Goal: Transaction & Acquisition: Purchase product/service

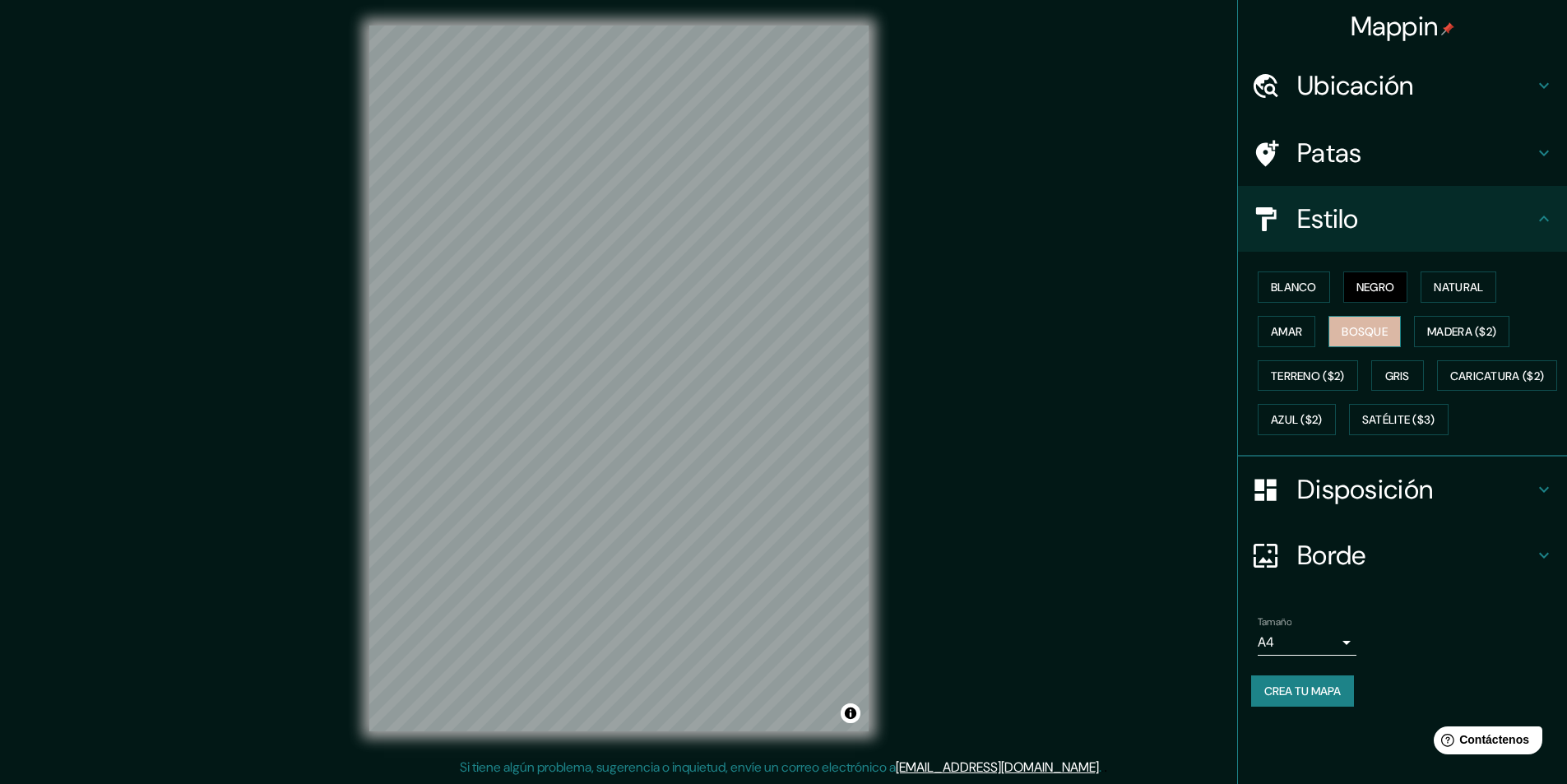
click at [1382, 334] on font "Bosque" at bounding box center [1365, 331] width 46 height 15
click at [1286, 326] on font "Amar" at bounding box center [1286, 331] width 31 height 15
click at [1294, 301] on button "Blanco" at bounding box center [1294, 286] width 72 height 31
click at [1409, 380] on font "Gris" at bounding box center [1398, 375] width 25 height 15
drag, startPoint x: 889, startPoint y: 210, endPoint x: 700, endPoint y: 326, distance: 221.8
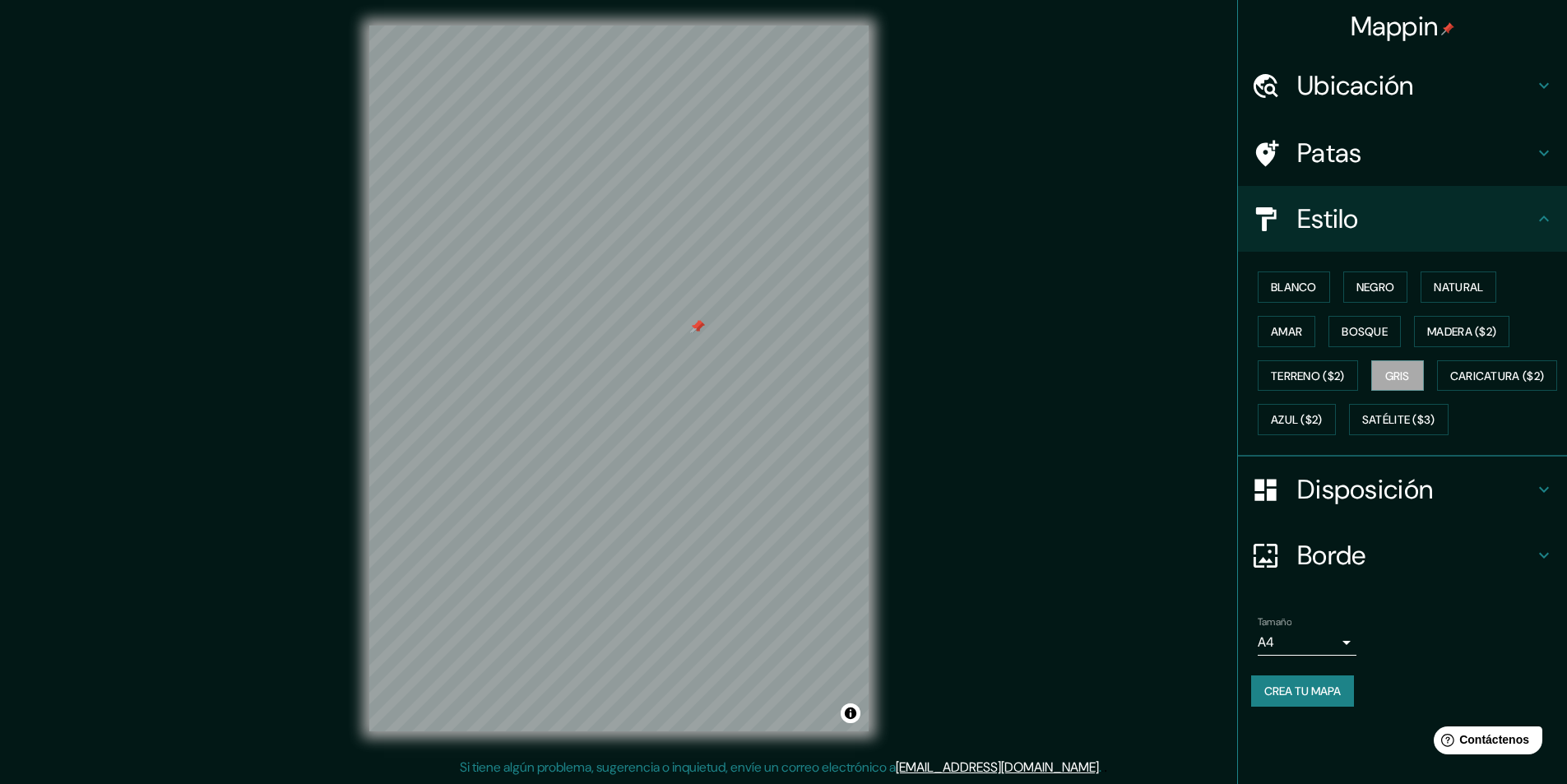
click at [697, 327] on div at bounding box center [698, 326] width 13 height 13
click at [1366, 291] on font "Negro" at bounding box center [1375, 286] width 38 height 15
click at [712, 26] on div at bounding box center [619, 26] width 500 height 0
click at [712, 394] on div at bounding box center [718, 387] width 13 height 13
click at [622, 488] on div at bounding box center [622, 484] width 13 height 13
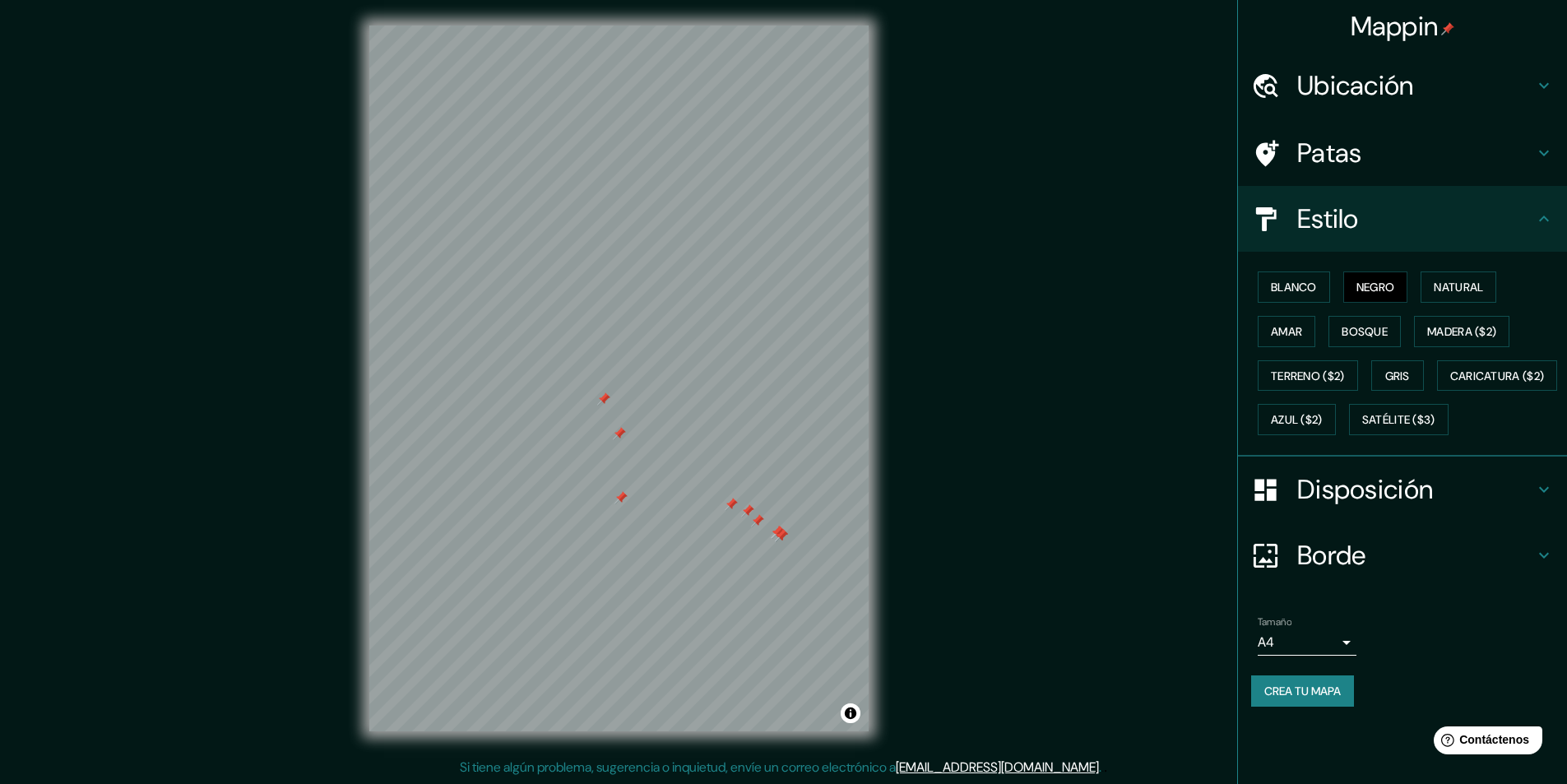
click at [599, 401] on div at bounding box center [603, 399] width 13 height 13
click at [554, 353] on div at bounding box center [559, 358] width 13 height 13
click at [568, 386] on div at bounding box center [561, 381] width 13 height 13
click at [562, 346] on div at bounding box center [560, 345] width 13 height 13
click at [575, 342] on div at bounding box center [574, 345] width 13 height 13
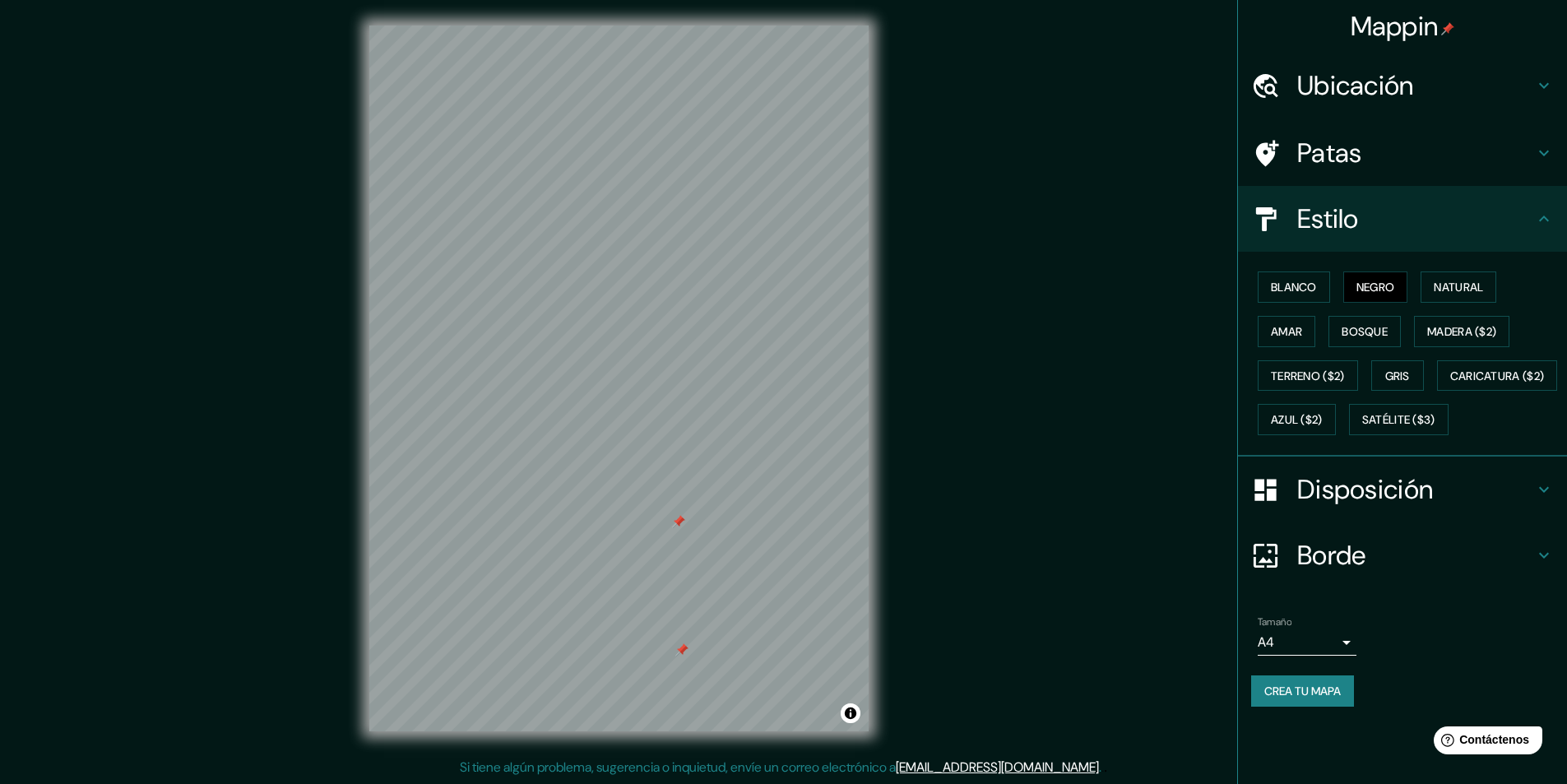
click at [684, 524] on div at bounding box center [678, 521] width 13 height 13
click at [737, 563] on div at bounding box center [740, 564] width 13 height 13
click at [725, 551] on div at bounding box center [728, 555] width 13 height 13
click at [673, 524] on div at bounding box center [673, 522] width 13 height 13
click at [645, 493] on div at bounding box center [645, 495] width 13 height 13
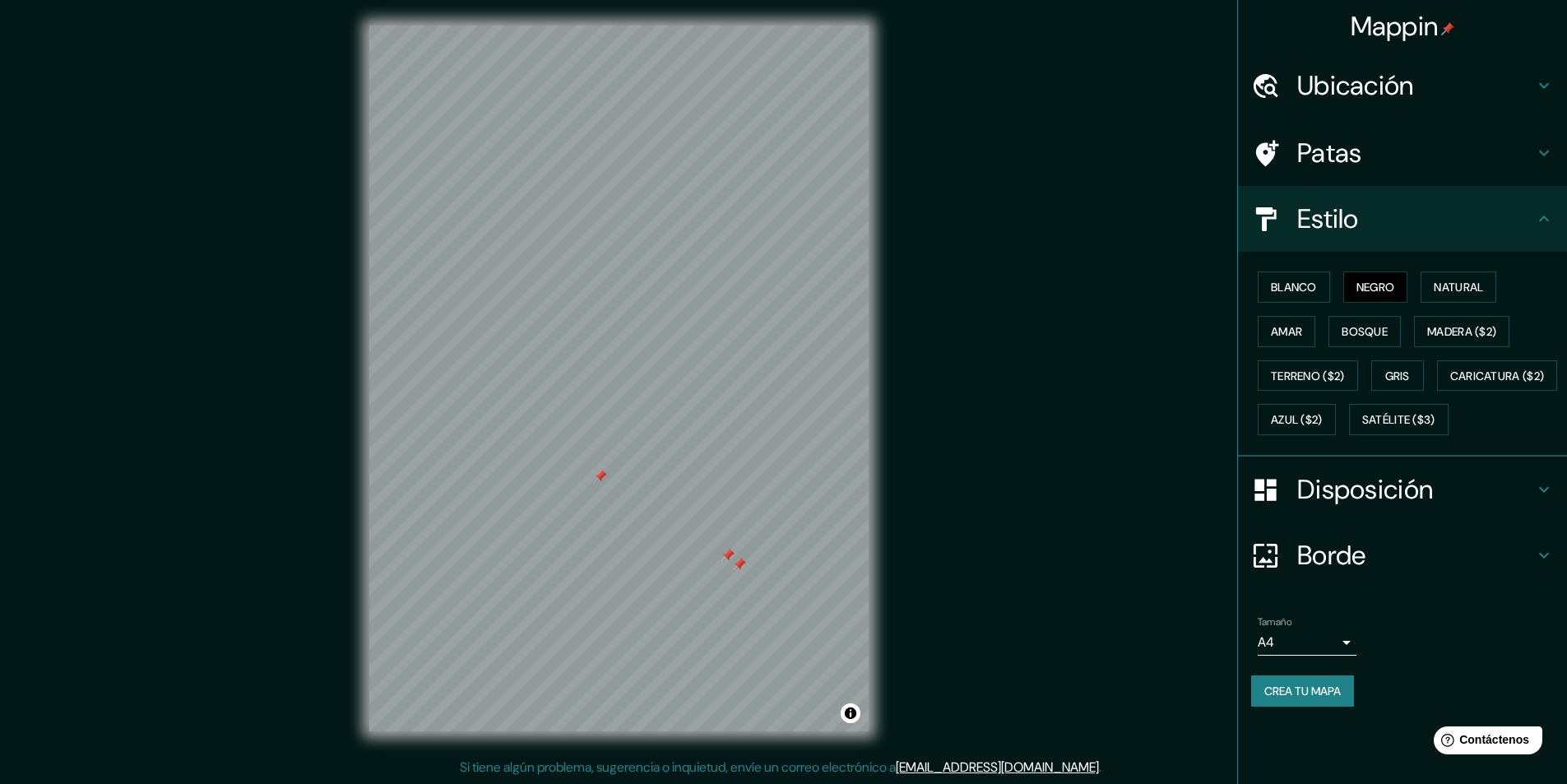
click at [598, 480] on div at bounding box center [601, 475] width 13 height 13
click at [725, 550] on div at bounding box center [728, 555] width 13 height 13
click at [741, 560] on div at bounding box center [740, 564] width 13 height 13
click at [729, 551] on div at bounding box center [728, 555] width 13 height 13
click at [738, 562] on div at bounding box center [740, 564] width 13 height 13
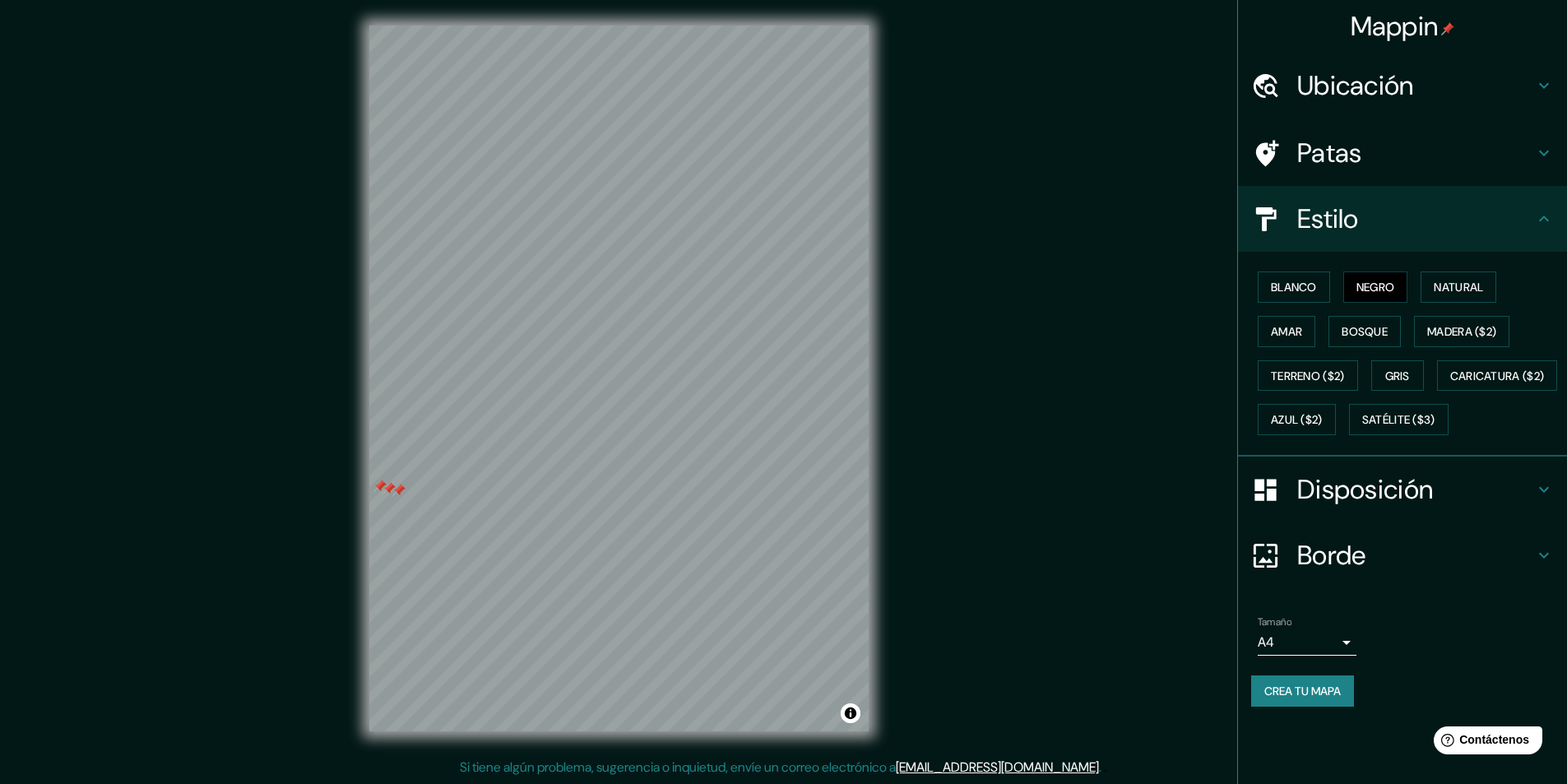
click at [375, 484] on div at bounding box center [380, 486] width 13 height 13
click at [401, 488] on div at bounding box center [399, 490] width 13 height 13
click at [384, 491] on div at bounding box center [389, 488] width 13 height 13
click at [385, 480] on div at bounding box center [388, 480] width 13 height 13
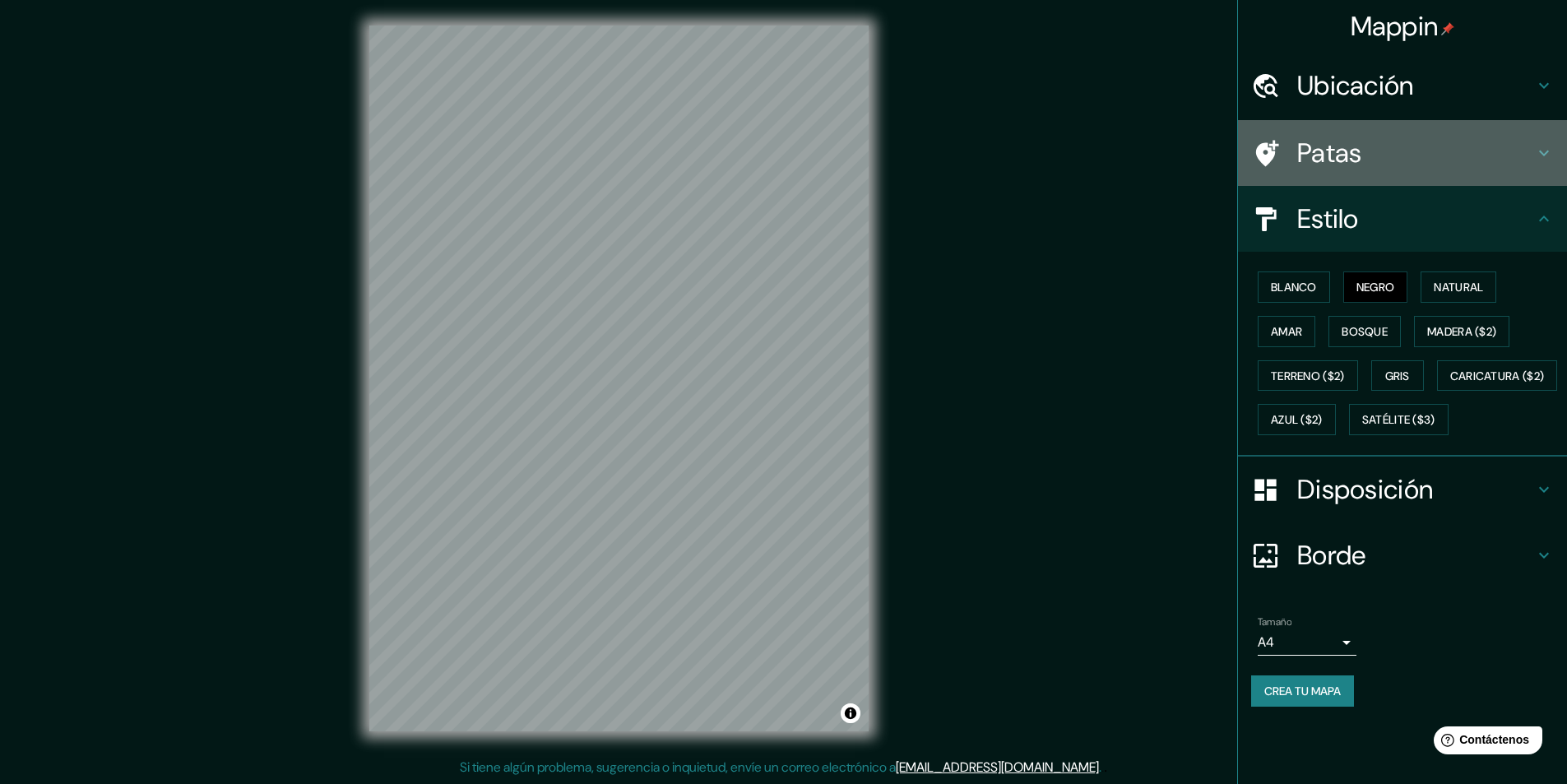
click at [1421, 159] on h4 "Patas" at bounding box center [1416, 153] width 237 height 33
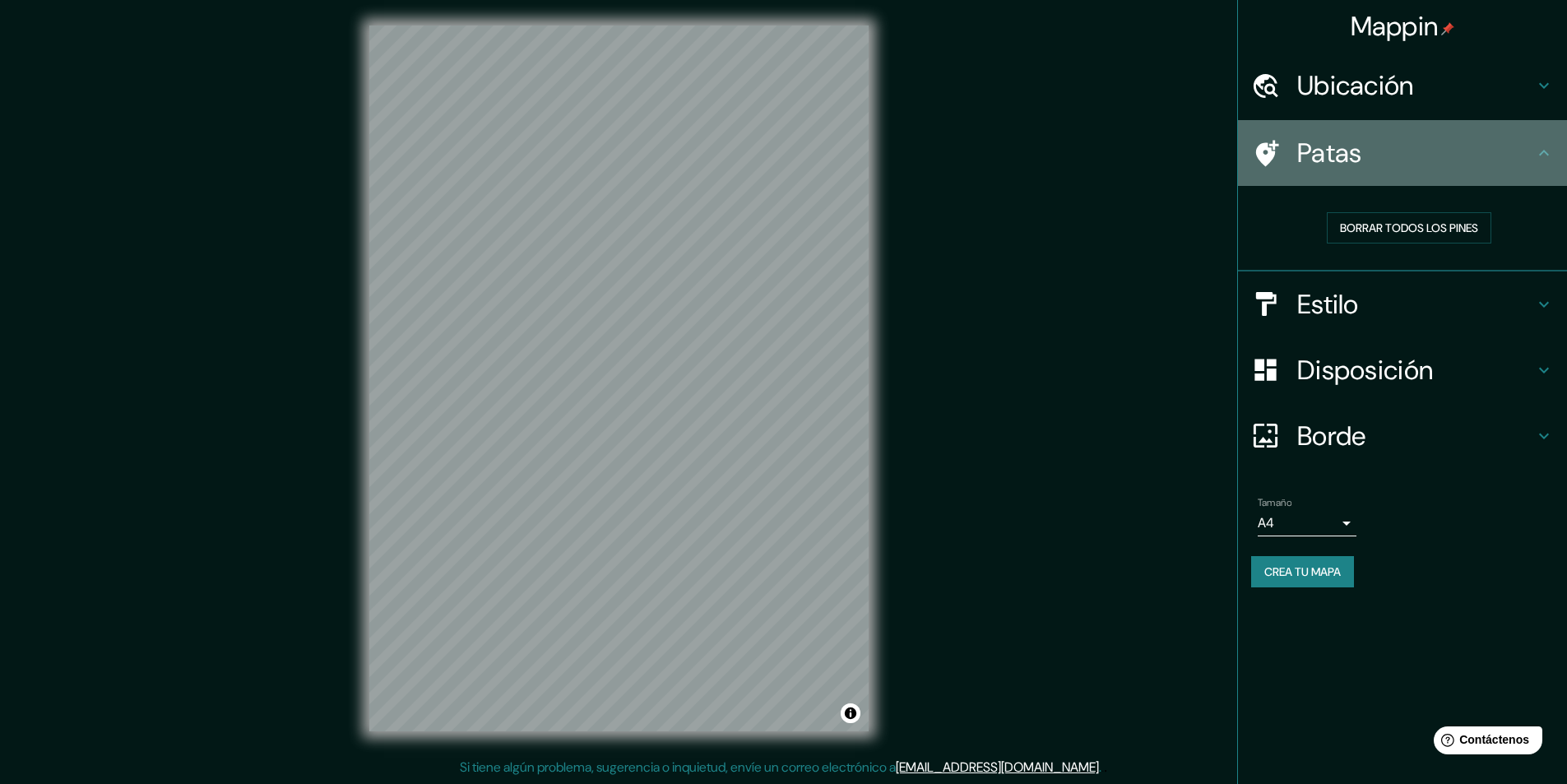
click at [1421, 159] on h4 "Patas" at bounding box center [1416, 153] width 237 height 33
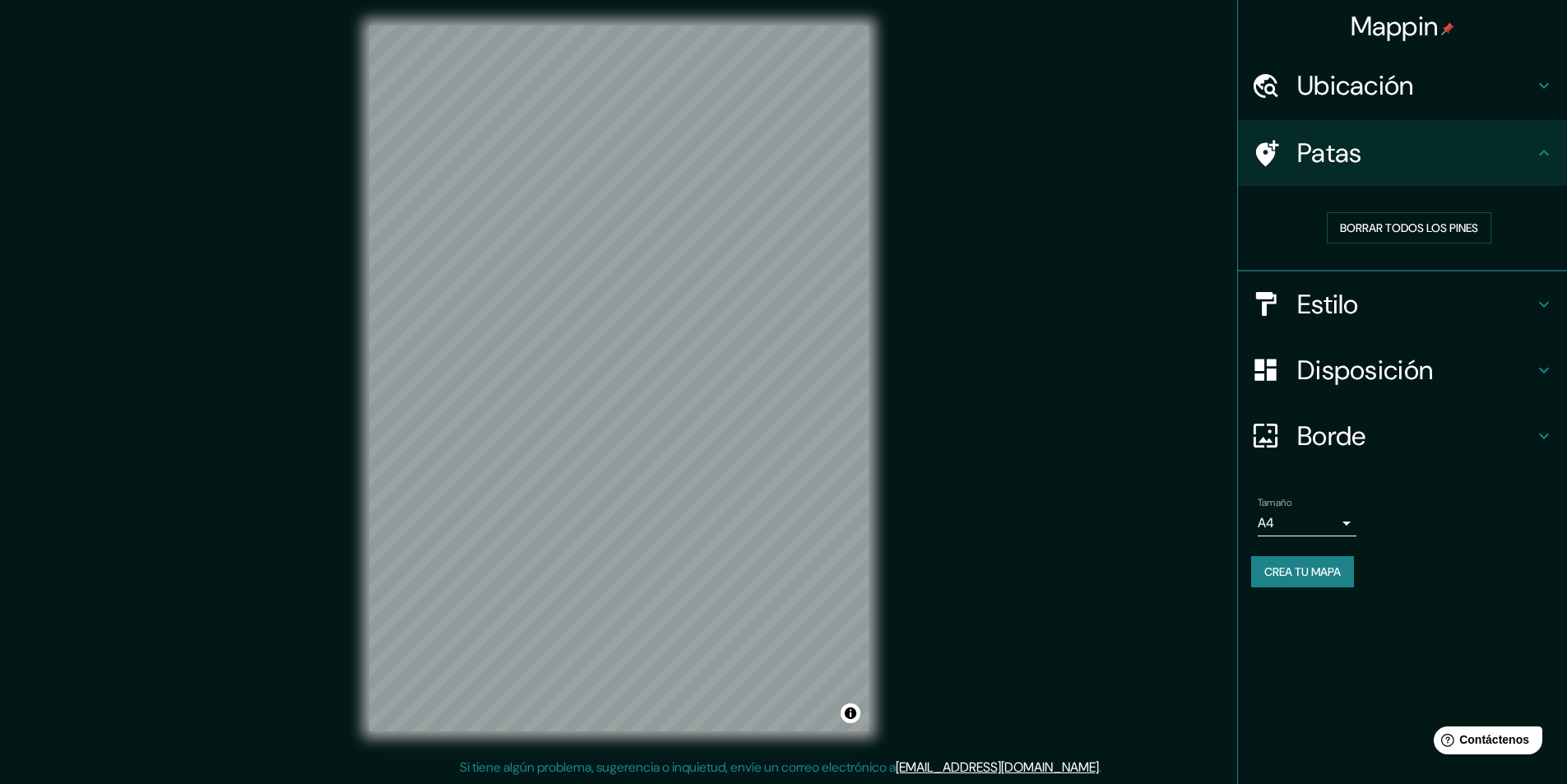
click at [1366, 445] on font "Borde" at bounding box center [1331, 435] width 69 height 35
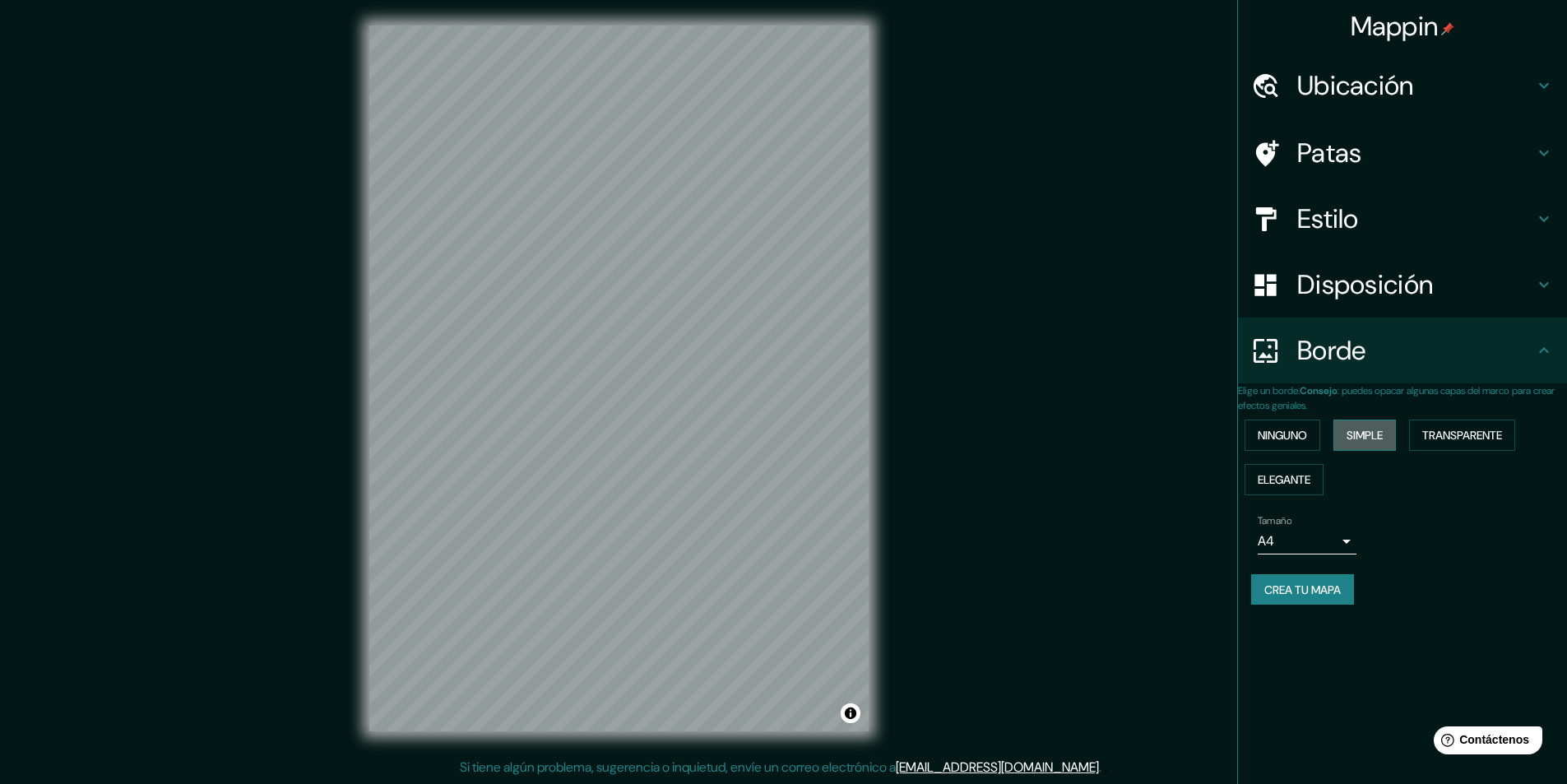
click at [1380, 447] on button "Simple" at bounding box center [1365, 434] width 62 height 31
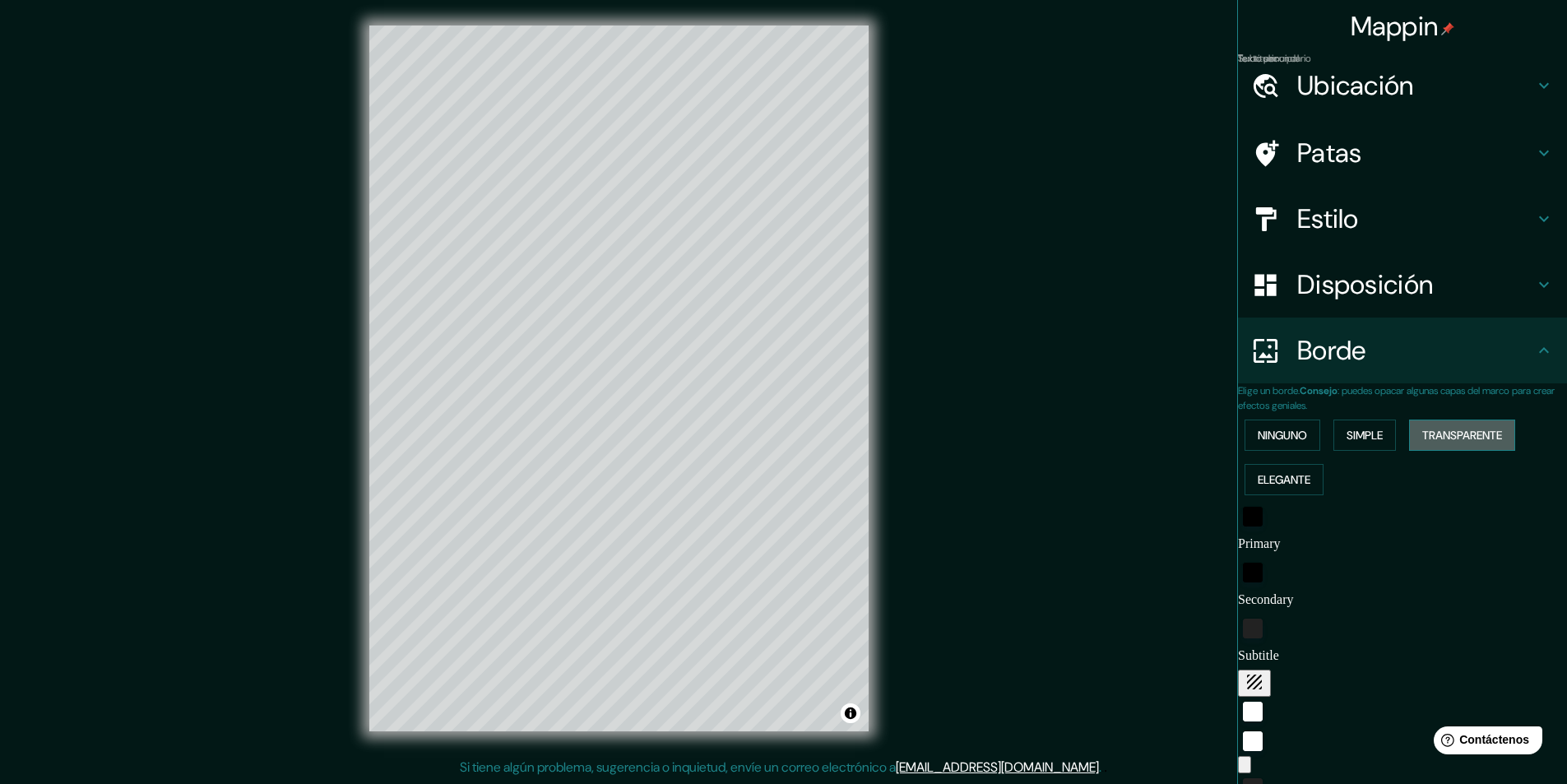
click at [1465, 435] on font "Transparente" at bounding box center [1462, 434] width 79 height 15
click at [1307, 445] on font "Ninguno" at bounding box center [1282, 435] width 49 height 21
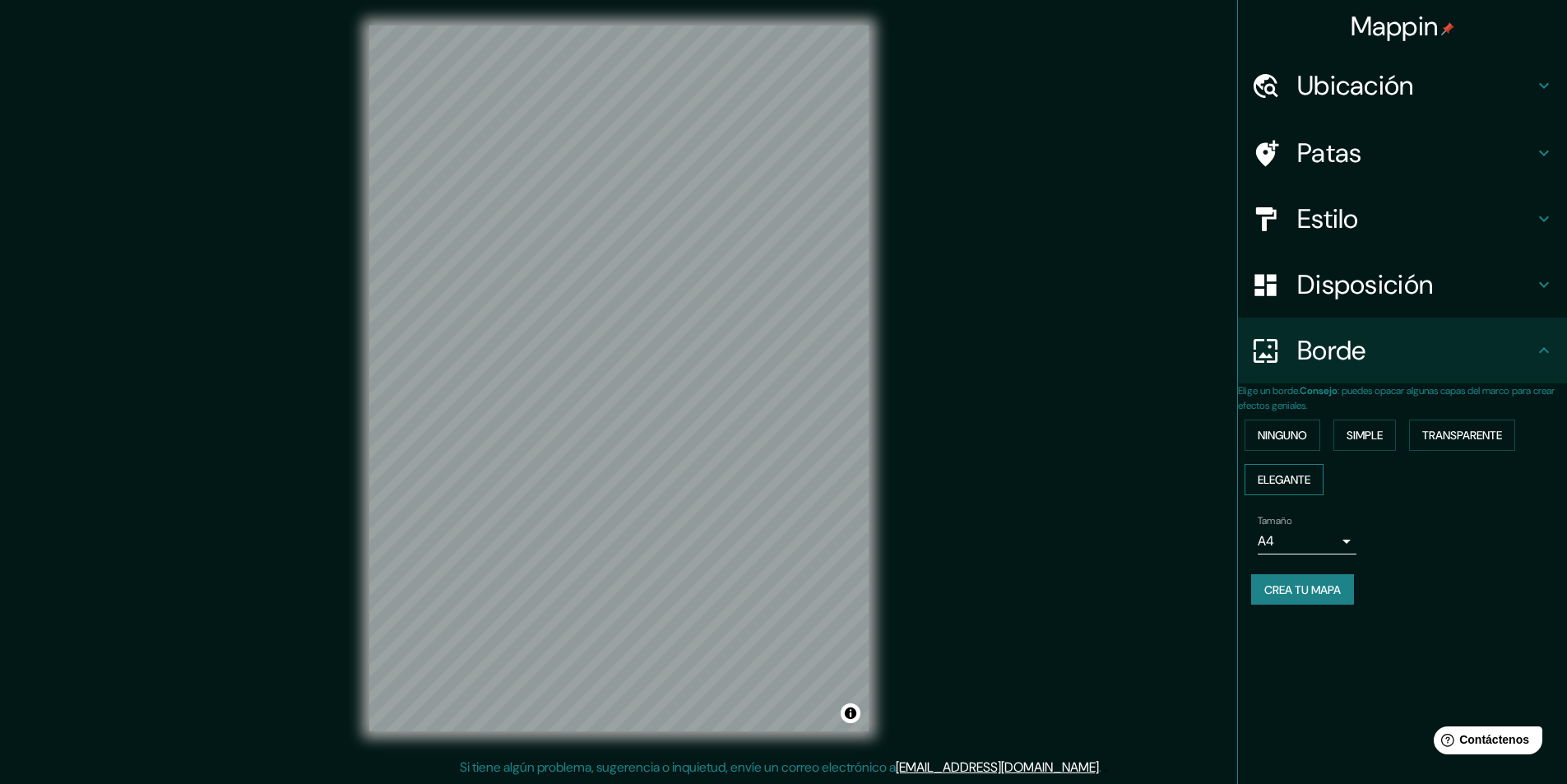
click at [1311, 470] on font "Elegante" at bounding box center [1284, 480] width 53 height 21
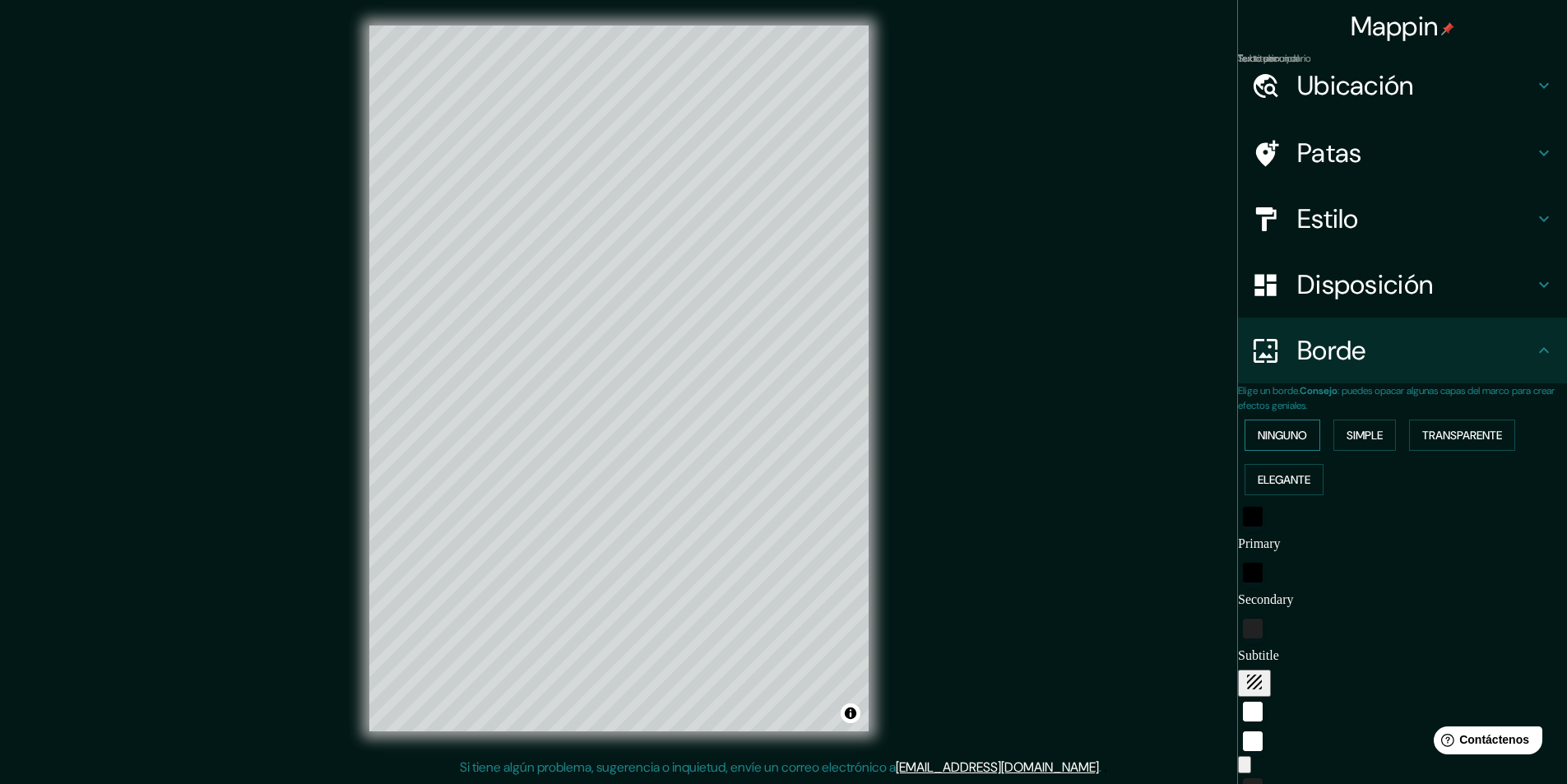
click at [1298, 441] on font "Ninguno" at bounding box center [1282, 434] width 49 height 15
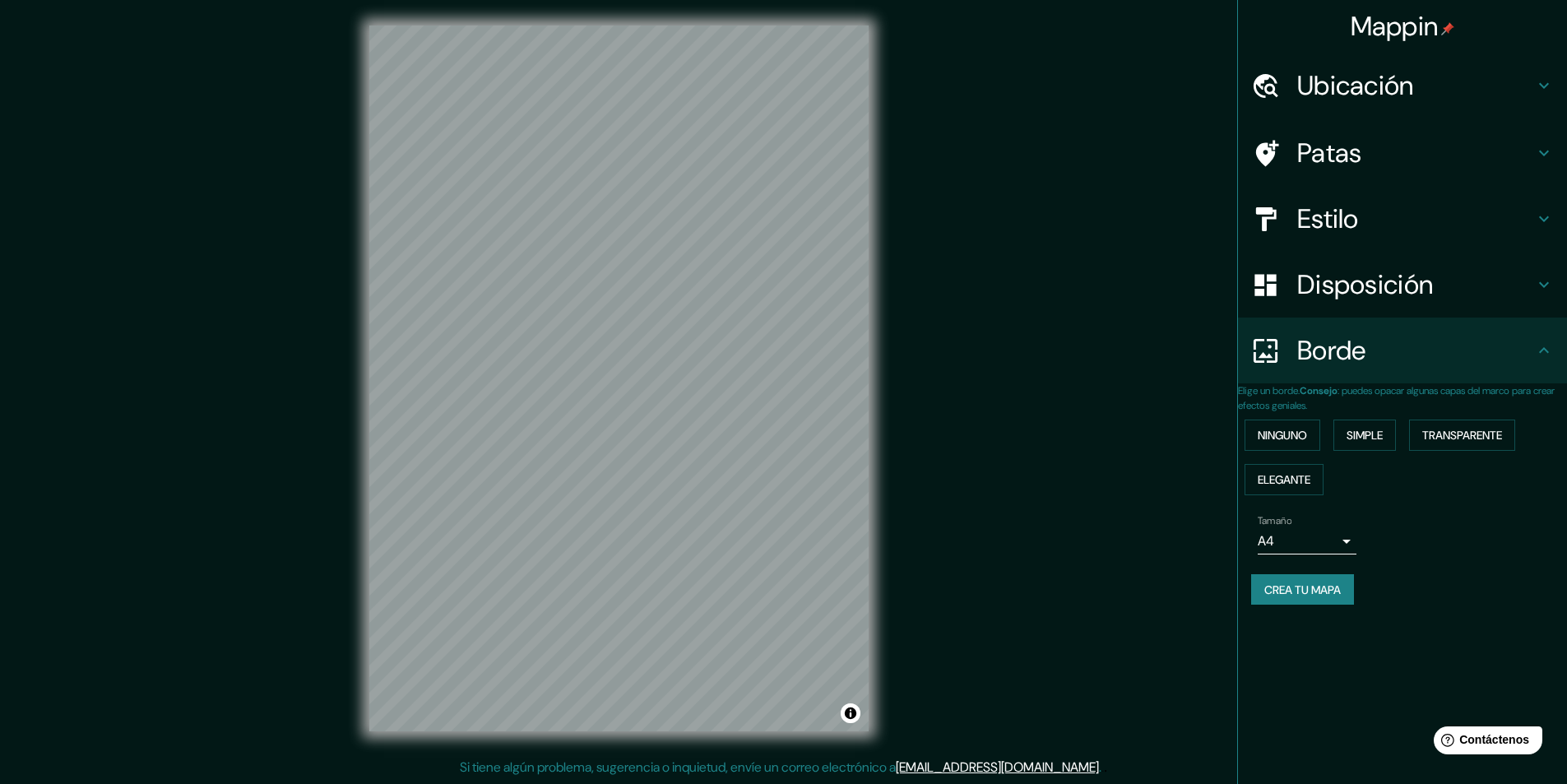
click at [1326, 554] on body "Mappin Ubicación Lima, Provincia de Lima, Perú Patas Estilo Disposición Borde E…" at bounding box center [784, 391] width 1567 height 784
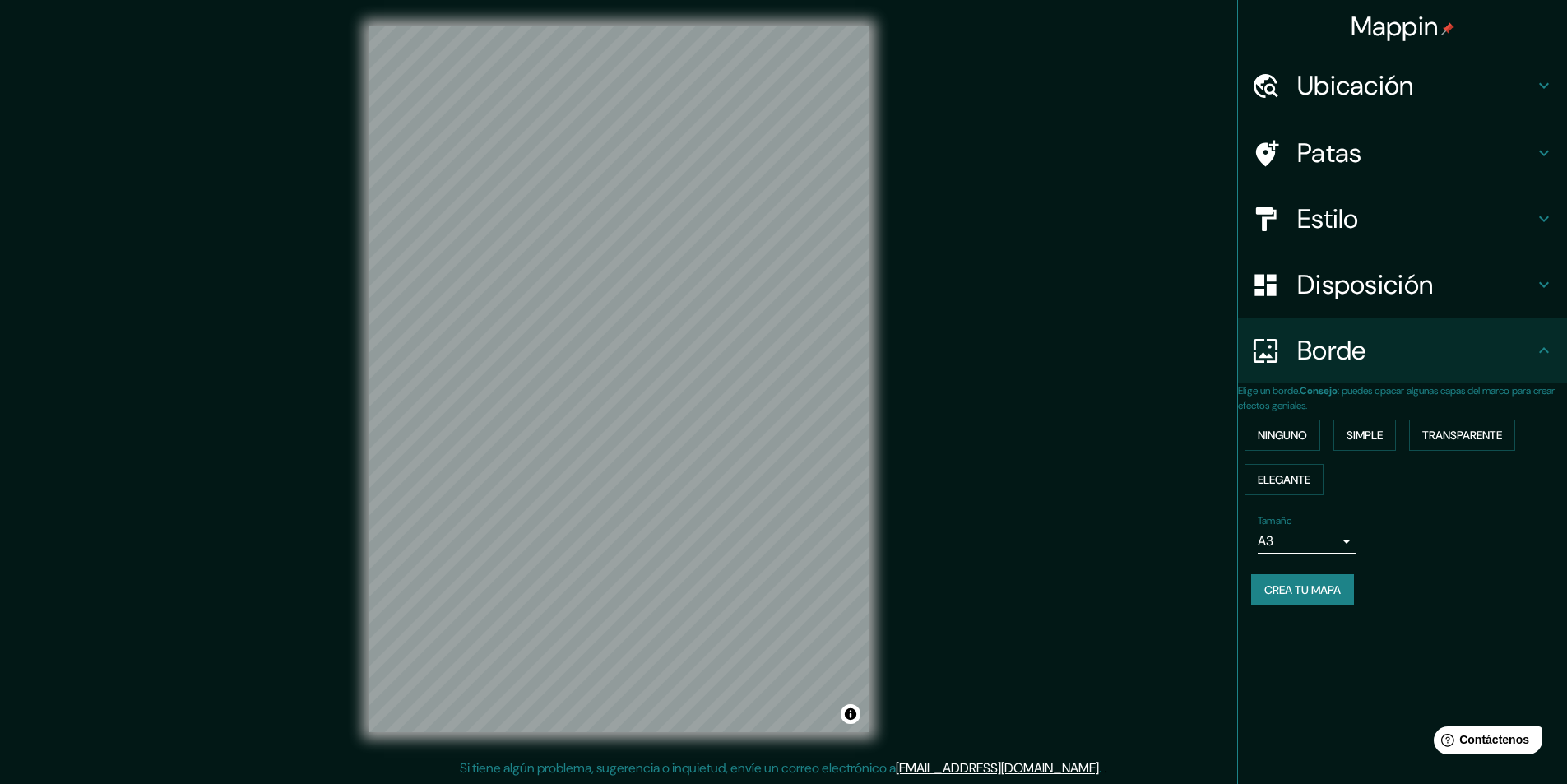
click at [1368, 221] on h4 "Estilo" at bounding box center [1416, 219] width 237 height 33
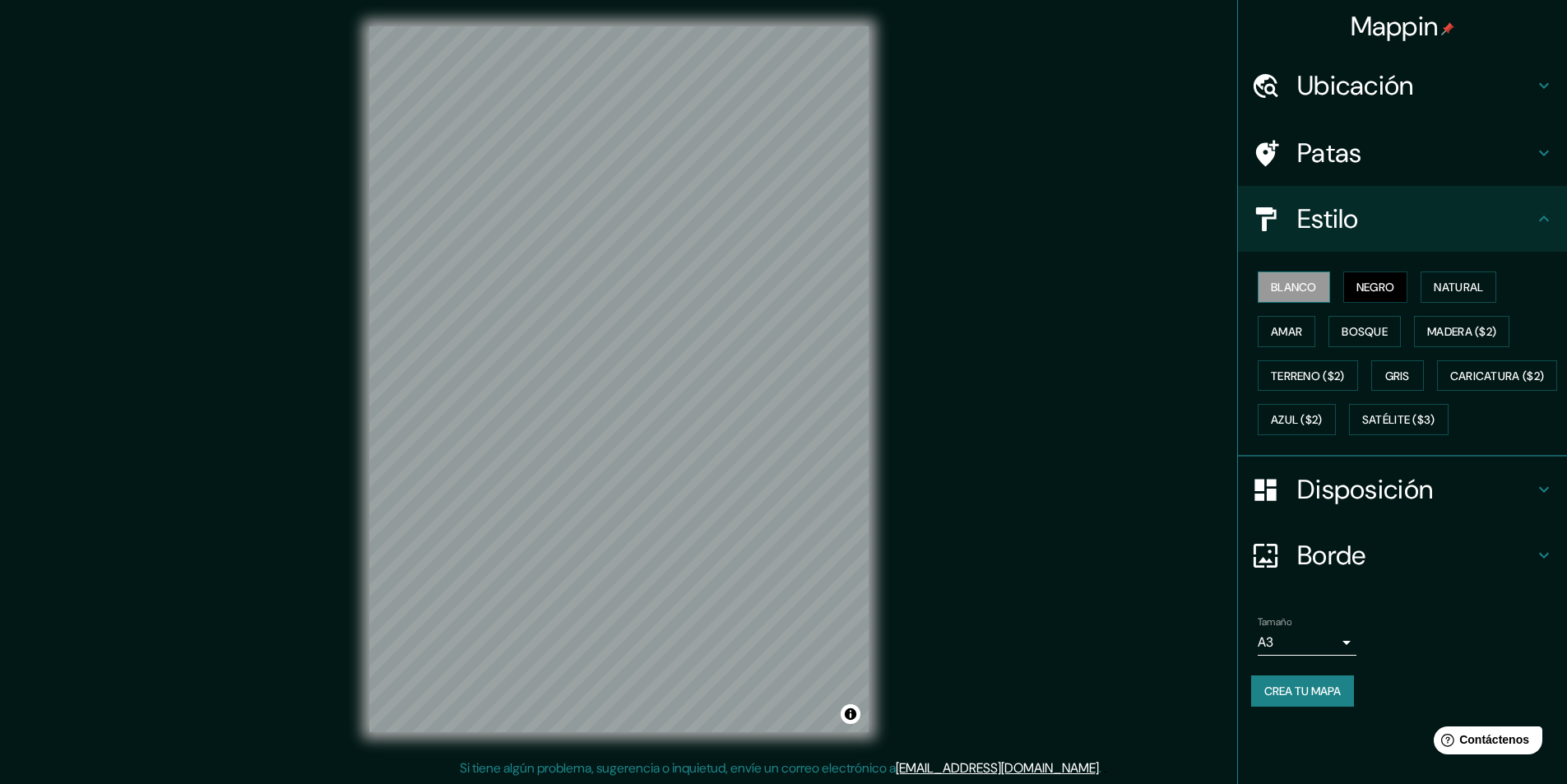
click at [1322, 289] on button "Blanco" at bounding box center [1294, 286] width 72 height 31
click at [1451, 285] on font "Natural" at bounding box center [1458, 286] width 49 height 15
click at [1361, 334] on font "Bosque" at bounding box center [1365, 331] width 46 height 15
click at [1311, 333] on button "Amar" at bounding box center [1287, 331] width 58 height 31
click at [1306, 290] on font "Blanco" at bounding box center [1294, 286] width 46 height 15
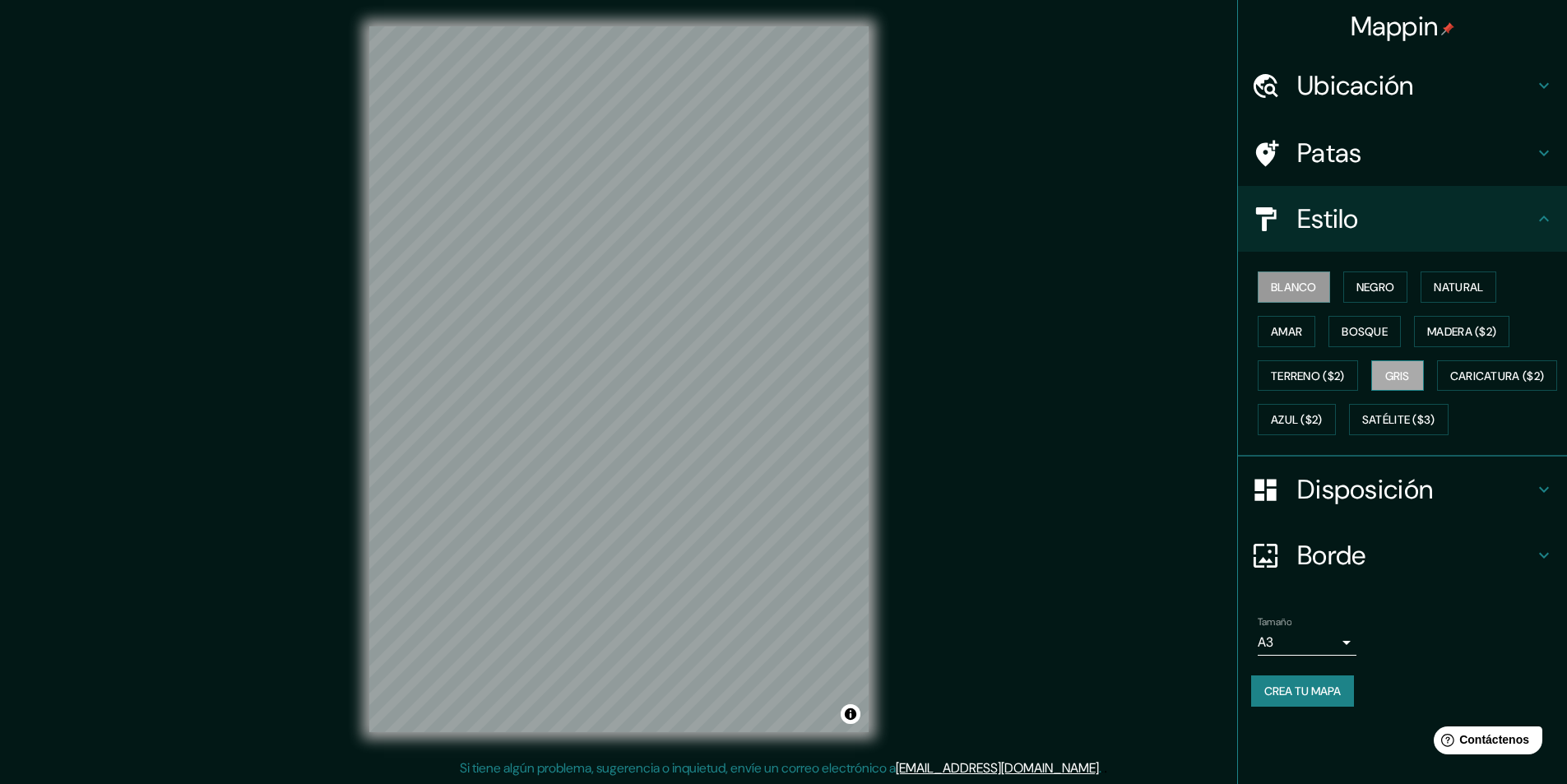
click at [1406, 373] on font "Gris" at bounding box center [1398, 375] width 25 height 15
click at [1327, 438] on div "Blanco Negro Natural Amar Bosque Madera ($2) Terreno ($2) Gris Caricatura ($2) …" at bounding box center [1409, 353] width 316 height 177
click at [1450, 384] on font "Caricatura ($2)" at bounding box center [1497, 375] width 95 height 15
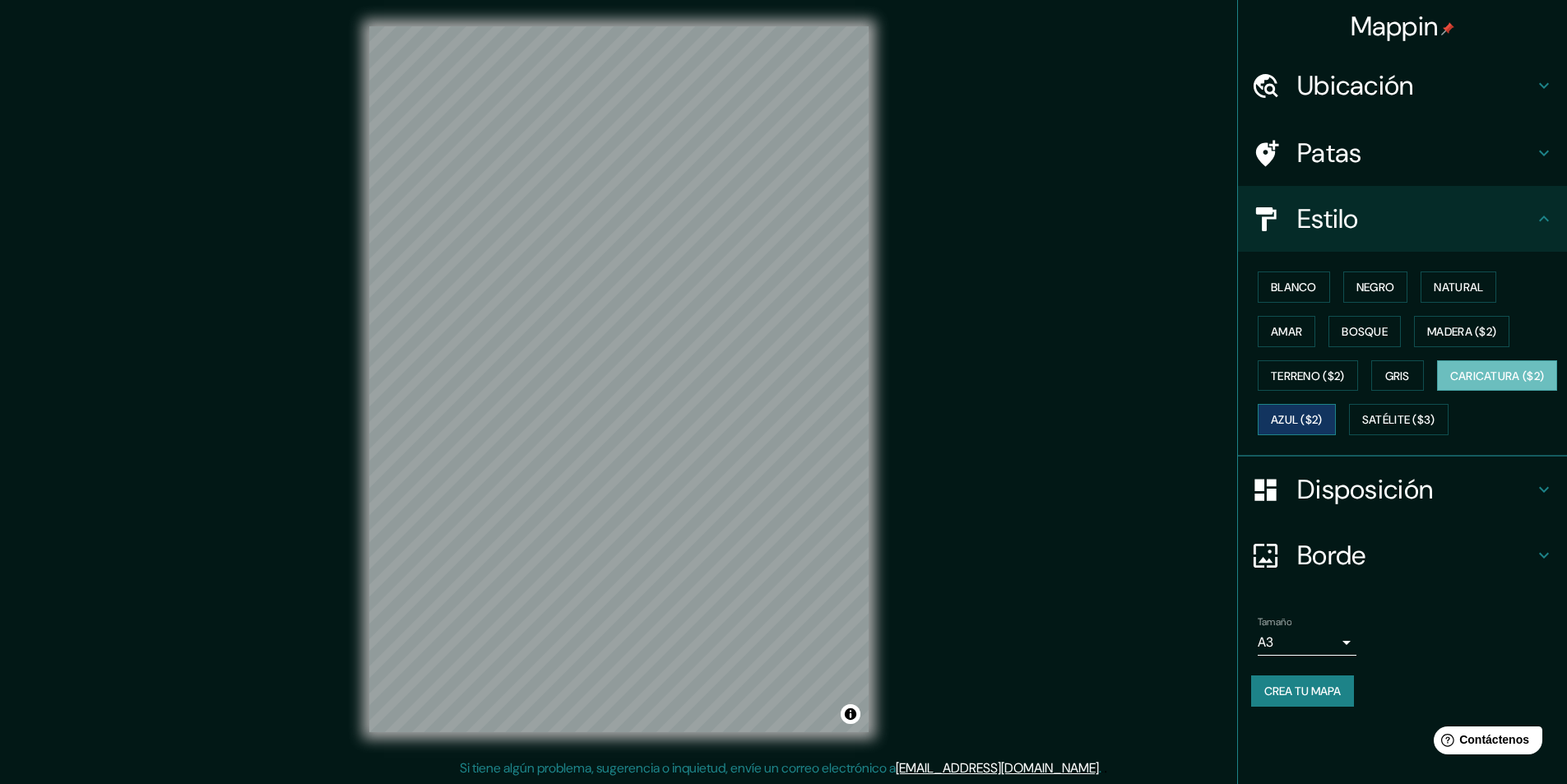
click at [1323, 422] on font "Azul ($2)" at bounding box center [1297, 420] width 52 height 15
click at [1363, 427] on font "Satélite ($3)" at bounding box center [1399, 420] width 73 height 15
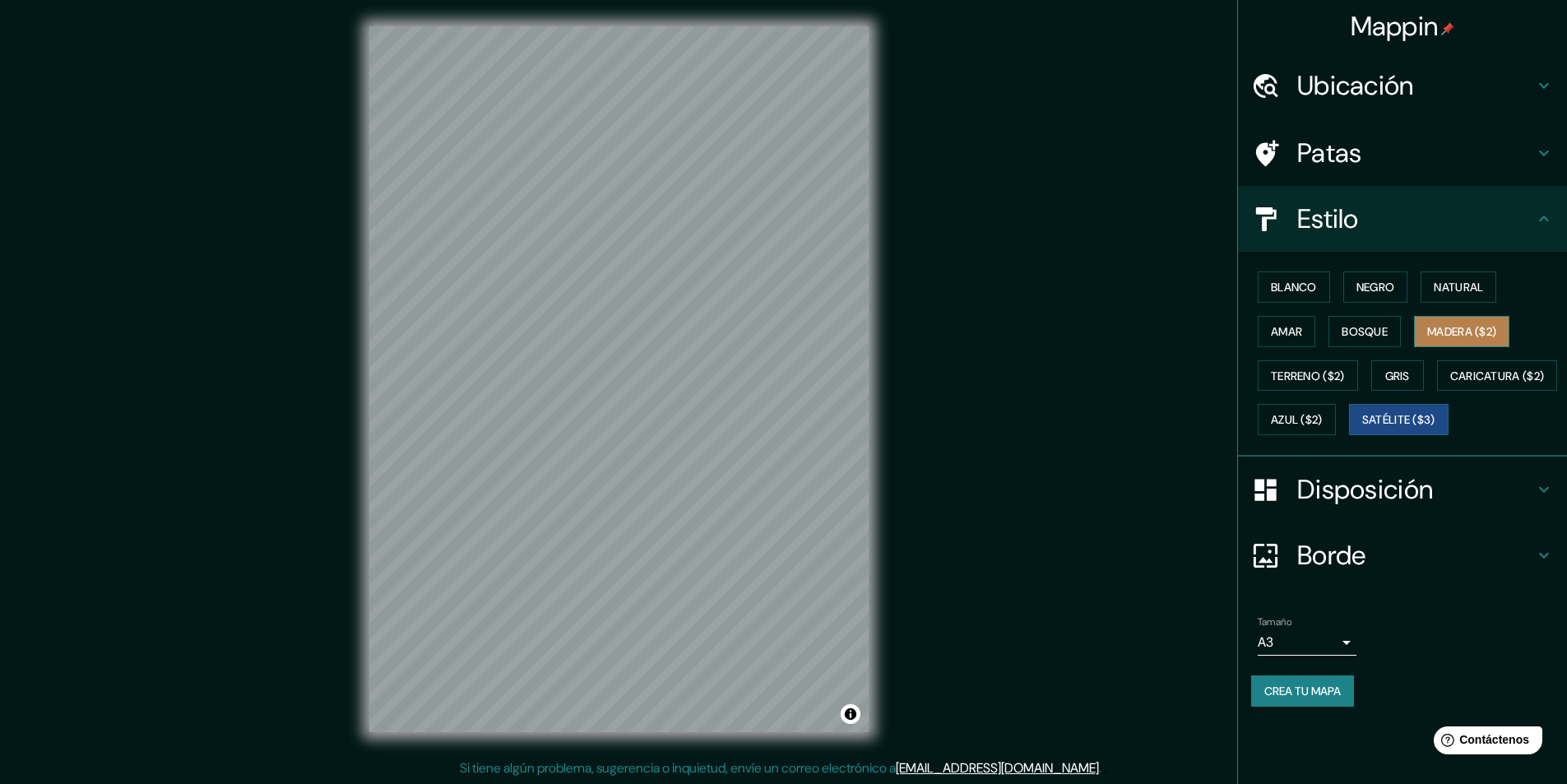
click at [1481, 334] on font "Madera ($2)" at bounding box center [1462, 331] width 69 height 15
click at [1273, 281] on font "Blanco" at bounding box center [1294, 286] width 46 height 15
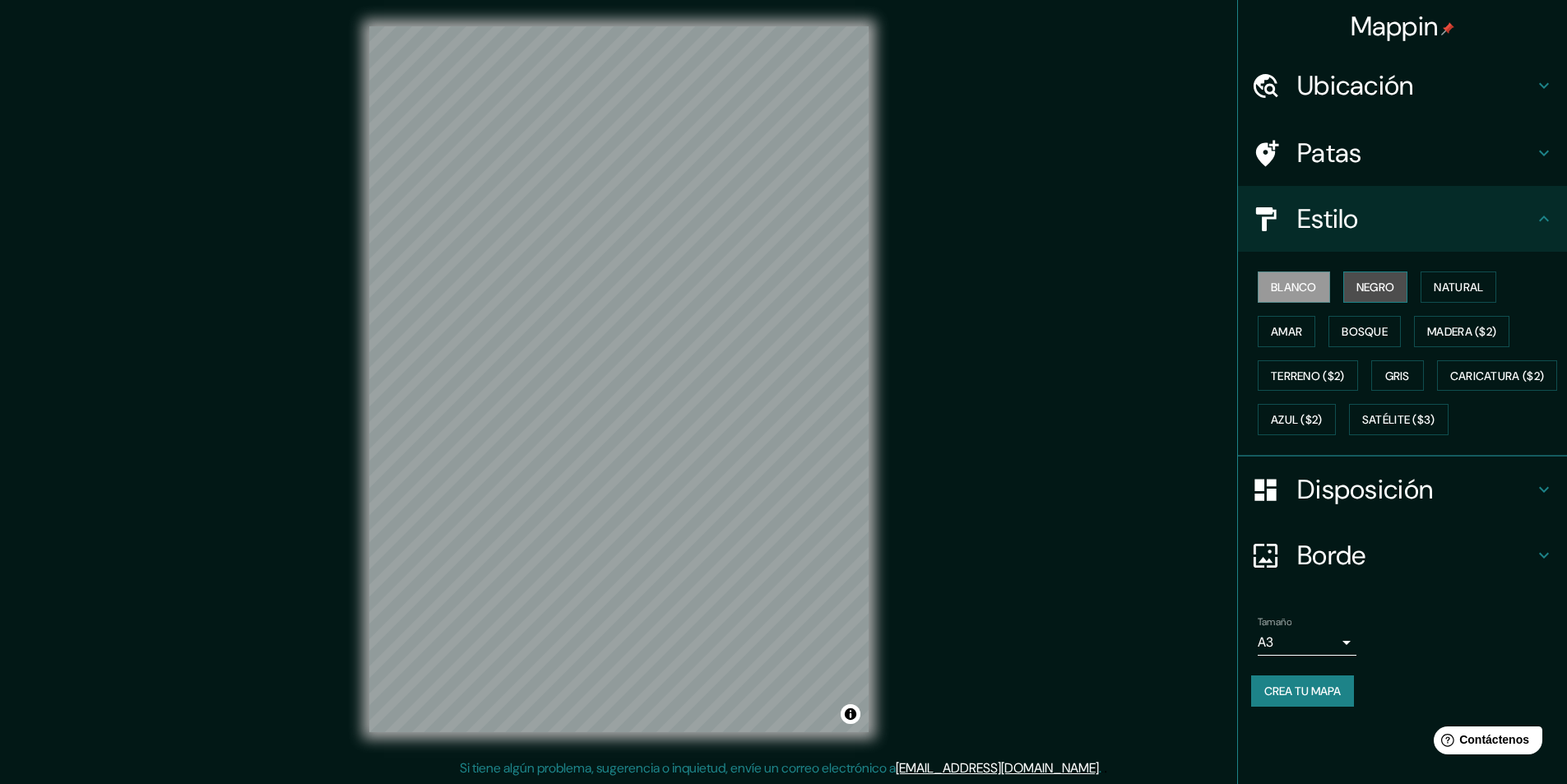
click at [1372, 288] on font "Negro" at bounding box center [1375, 286] width 38 height 15
